Goal: Task Accomplishment & Management: Complete application form

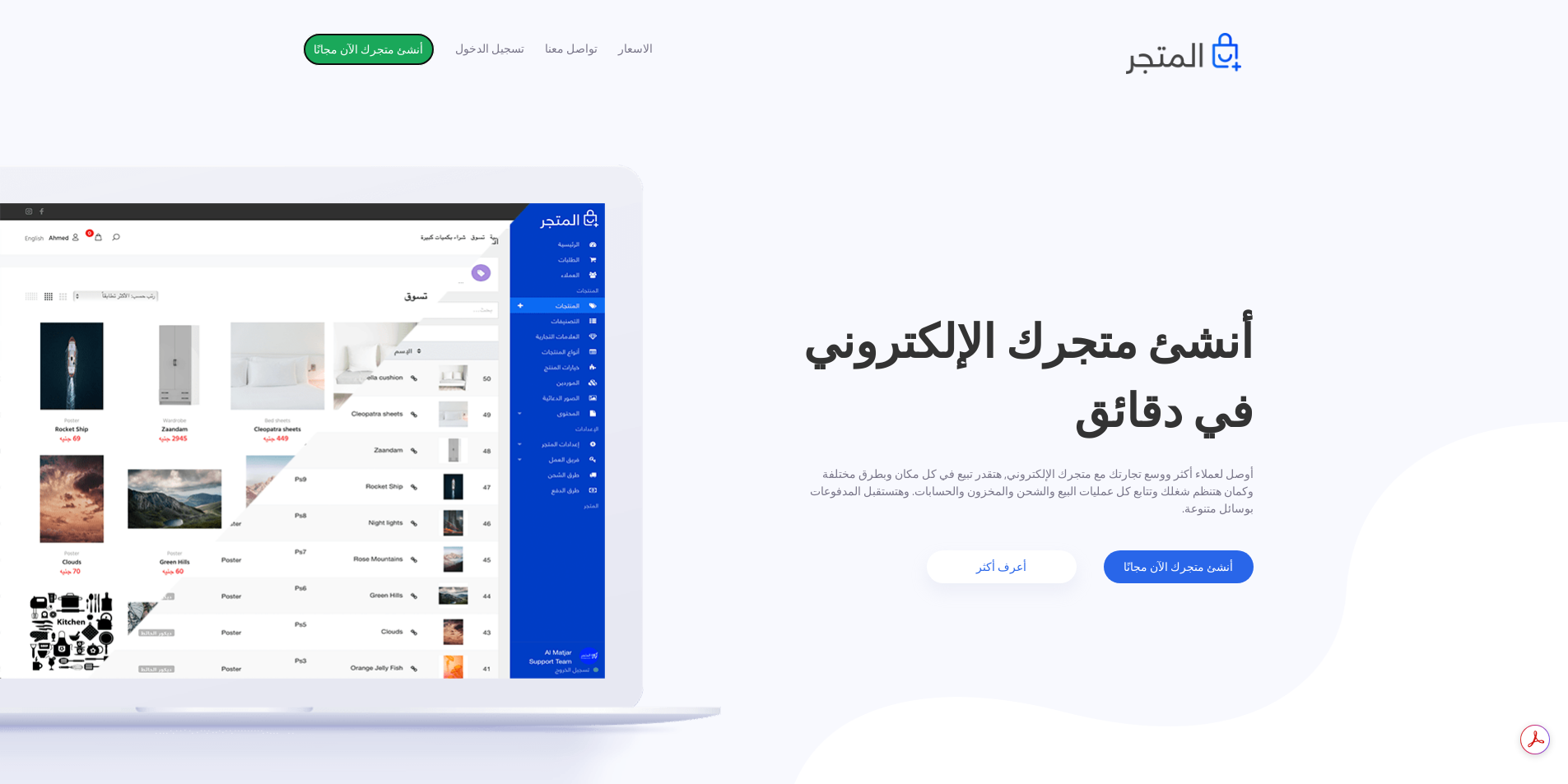
click at [386, 54] on link "أنشئ متجرك الآن مجانًا" at bounding box center [369, 48] width 132 height 33
